Goal: Answer question/provide support: Share knowledge or assist other users

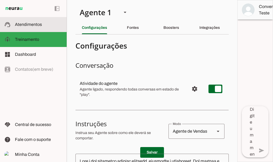
click at [29, 20] on md-item "support_agent Atendimentos Atendimentos" at bounding box center [33, 24] width 67 height 15
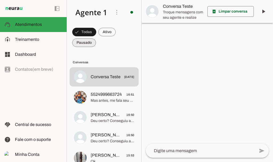
click at [87, 38] on span at bounding box center [84, 32] width 24 height 13
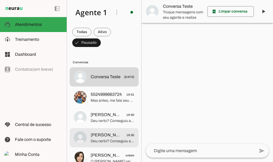
click at [107, 136] on span "[PERSON_NAME] Leal" at bounding box center [106, 135] width 31 height 6
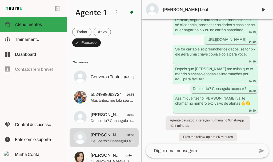
scroll to position [1198, 0]
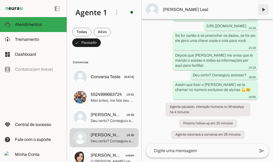
click at [265, 7] on span at bounding box center [263, 9] width 13 height 13
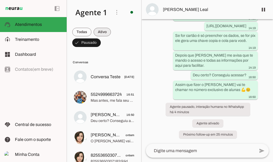
click at [91, 33] on span at bounding box center [81, 32] width 19 height 13
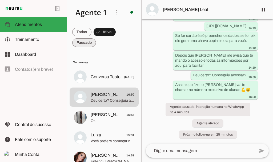
click at [85, 38] on span at bounding box center [81, 32] width 19 height 13
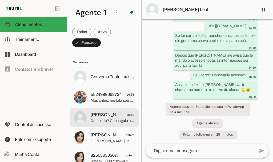
click at [114, 117] on span "[PERSON_NAME] 16:50" at bounding box center [113, 114] width 44 height 7
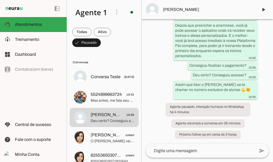
scroll to position [1237, 0]
click at [263, 10] on span at bounding box center [263, 9] width 13 height 13
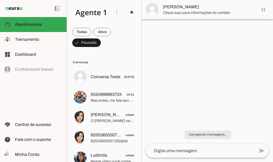
scroll to position [0, 0]
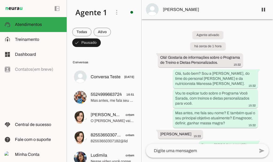
drag, startPoint x: 273, startPoint y: 27, endPoint x: 272, endPoint y: 56, distance: 28.3
click at [272, 56] on html "1 Subir 2 Selecionar cabeçalho 3 Mapear colunas Solte seu arquivo aqui ou Procu…" at bounding box center [136, 81] width 273 height 162
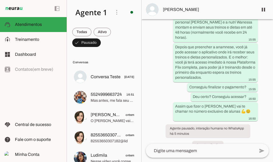
scroll to position [1237, 0]
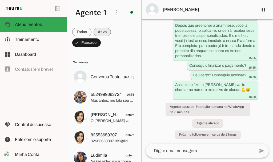
click at [91, 33] on span at bounding box center [81, 32] width 19 height 13
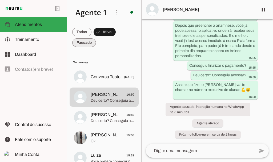
click at [80, 38] on span at bounding box center [81, 32] width 19 height 13
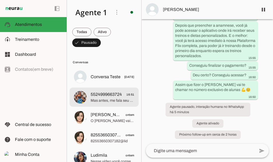
click at [111, 97] on span "5524999663724" at bounding box center [106, 94] width 31 height 6
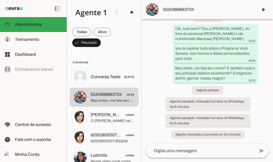
scroll to position [23, 0]
click at [264, 12] on span at bounding box center [263, 9] width 13 height 13
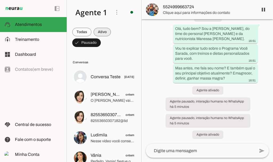
click at [91, 31] on span at bounding box center [81, 32] width 19 height 13
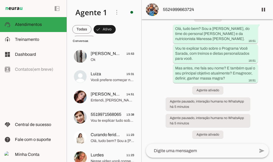
scroll to position [0, 0]
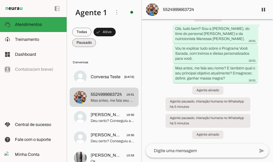
click at [83, 38] on span at bounding box center [81, 32] width 19 height 13
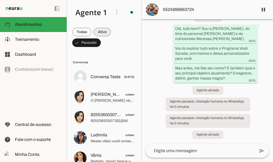
click at [91, 33] on span at bounding box center [81, 32] width 19 height 13
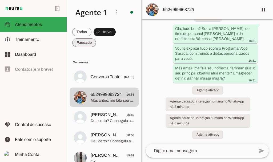
click at [88, 38] on span at bounding box center [81, 32] width 19 height 13
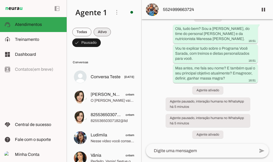
click at [91, 31] on span at bounding box center [81, 32] width 19 height 13
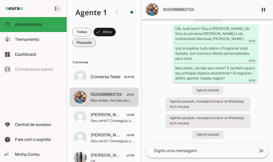
click at [84, 38] on span at bounding box center [81, 32] width 19 height 13
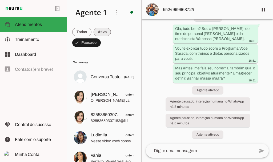
click at [91, 31] on span at bounding box center [81, 32] width 19 height 13
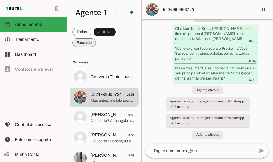
click at [84, 38] on span at bounding box center [81, 32] width 19 height 13
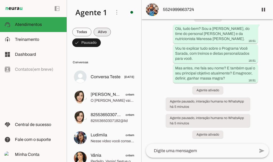
click at [91, 32] on span at bounding box center [81, 32] width 19 height 13
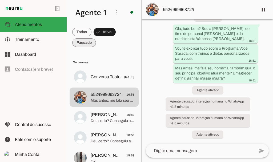
click at [86, 38] on span at bounding box center [81, 32] width 19 height 13
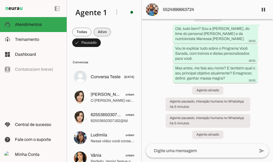
click at [91, 31] on span at bounding box center [81, 32] width 19 height 13
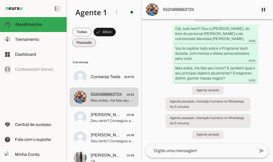
click at [88, 38] on span at bounding box center [81, 32] width 19 height 13
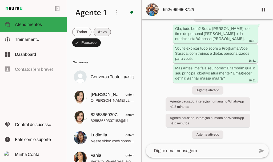
click at [91, 34] on span at bounding box center [81, 32] width 19 height 13
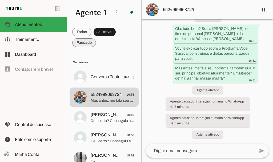
click at [89, 38] on span at bounding box center [81, 32] width 19 height 13
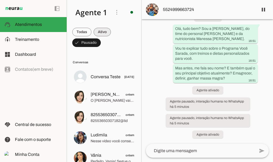
click at [91, 31] on span at bounding box center [81, 32] width 19 height 13
